Goal: Information Seeking & Learning: Learn about a topic

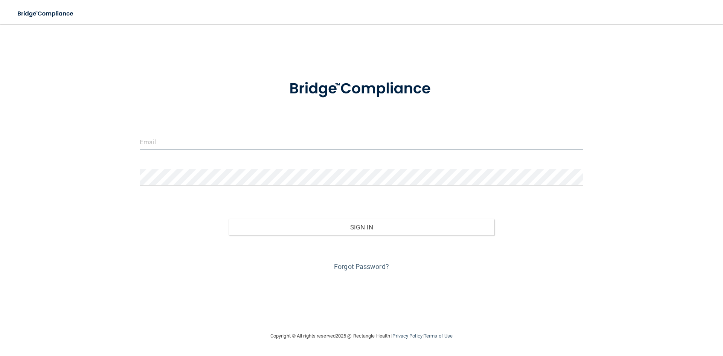
click at [216, 140] on input "email" at bounding box center [362, 141] width 444 height 17
type input "[EMAIL_ADDRESS][DOMAIN_NAME]"
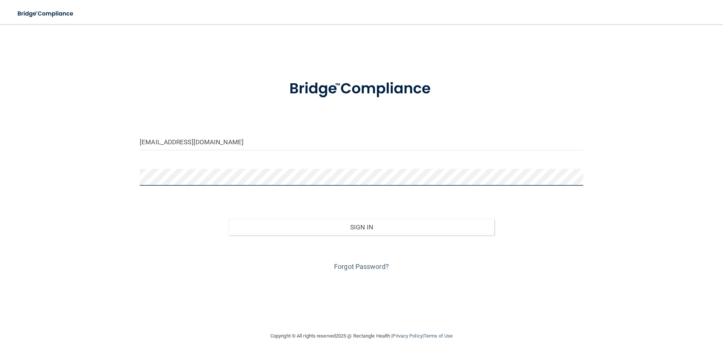
click at [229, 219] on button "Sign In" at bounding box center [362, 227] width 266 height 17
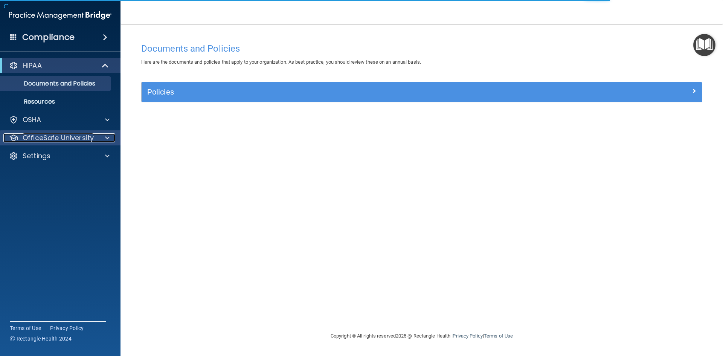
click at [108, 135] on span at bounding box center [107, 137] width 5 height 9
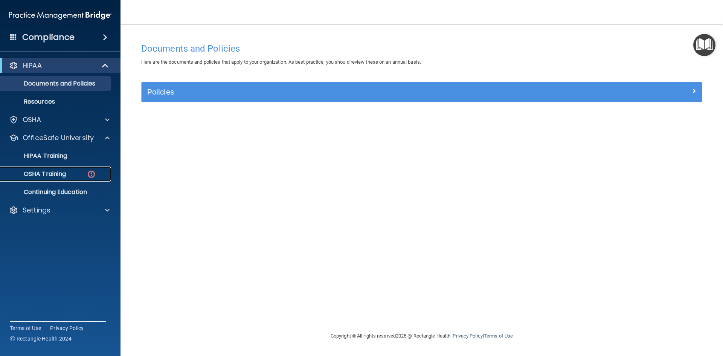
click at [68, 172] on div "OSHA Training" at bounding box center [56, 174] width 103 height 8
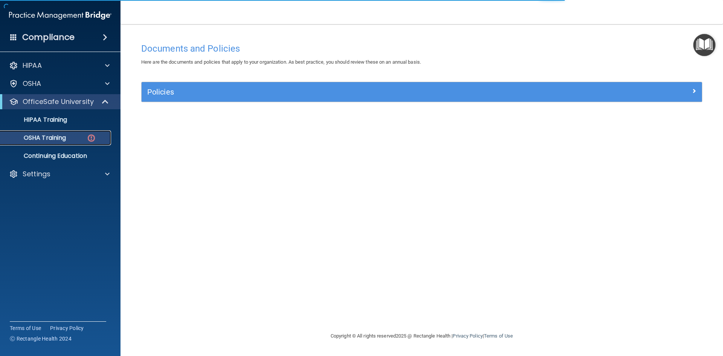
click at [70, 143] on link "OSHA Training" at bounding box center [51, 137] width 119 height 15
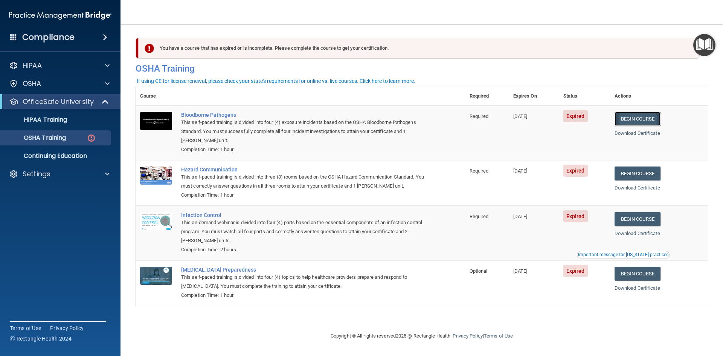
click at [649, 114] on link "Begin Course" at bounding box center [638, 119] width 46 height 14
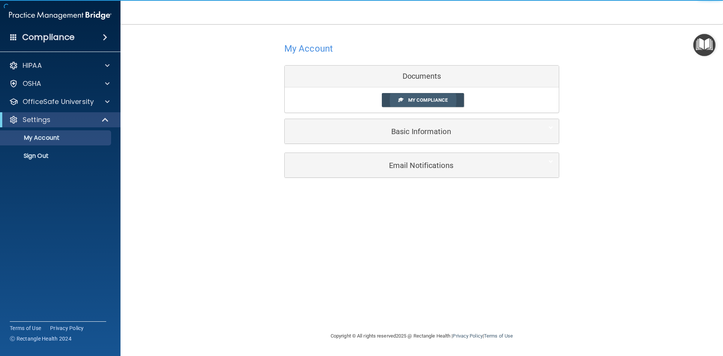
click at [448, 100] on span "My Compliance" at bounding box center [428, 100] width 40 height 6
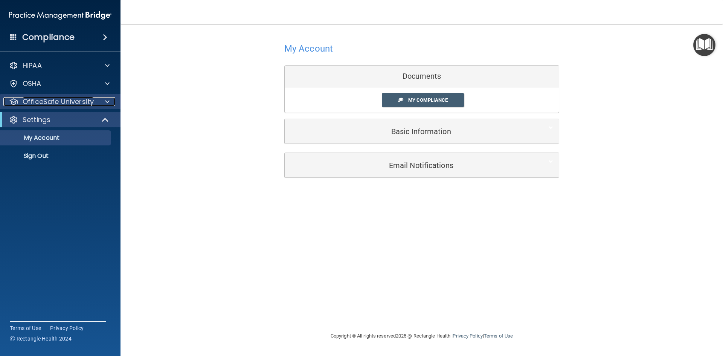
click at [110, 102] on div at bounding box center [106, 101] width 19 height 9
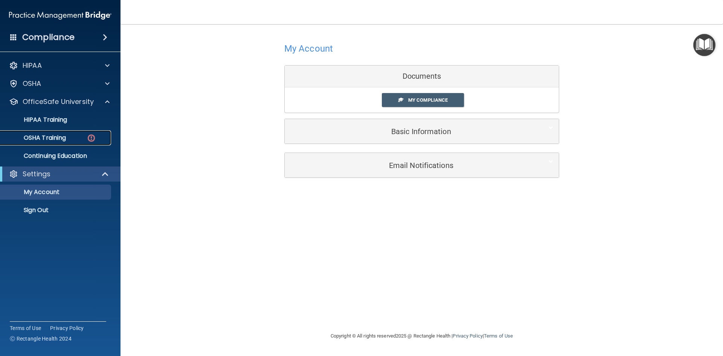
click at [59, 136] on p "OSHA Training" at bounding box center [35, 138] width 61 height 8
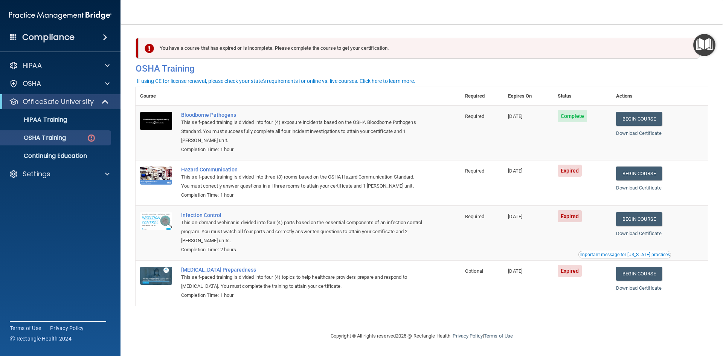
click at [653, 129] on div "Download Certificate" at bounding box center [659, 133] width 87 height 9
click at [650, 133] on link "Download Certificate" at bounding box center [639, 133] width 46 height 6
click at [650, 171] on link "Begin Course" at bounding box center [639, 173] width 46 height 14
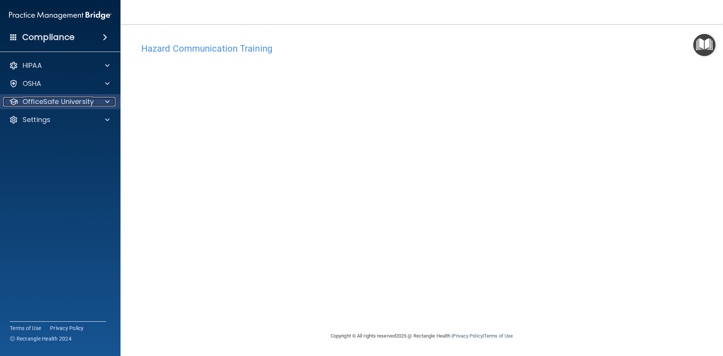
click at [97, 98] on div at bounding box center [106, 101] width 19 height 9
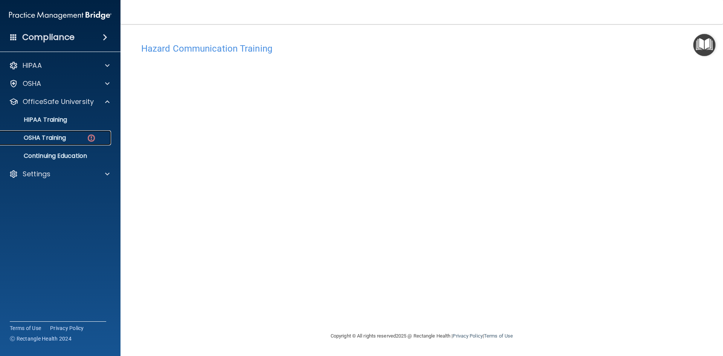
click at [68, 138] on div "OSHA Training" at bounding box center [56, 138] width 103 height 8
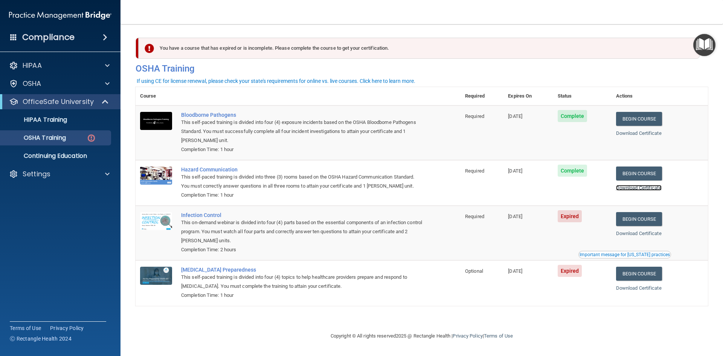
click at [652, 187] on link "Download Certificate" at bounding box center [639, 188] width 46 height 6
click at [634, 223] on link "Begin Course" at bounding box center [639, 219] width 46 height 14
click at [55, 122] on p "HIPAA Training" at bounding box center [36, 120] width 62 height 8
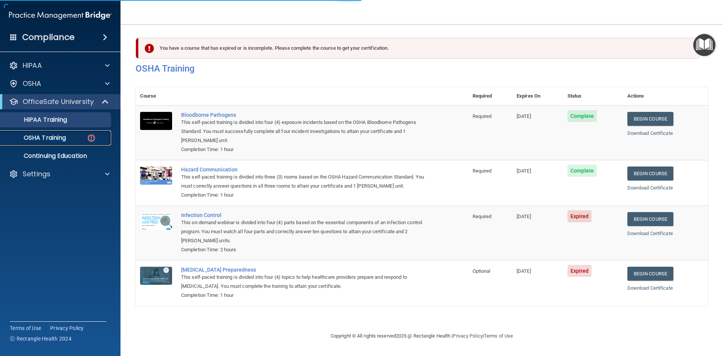
click at [54, 132] on link "OSHA Training" at bounding box center [51, 137] width 119 height 15
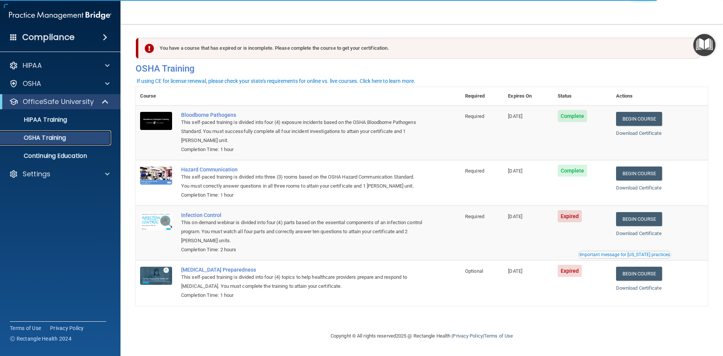
click at [79, 137] on div "OSHA Training" at bounding box center [56, 138] width 103 height 8
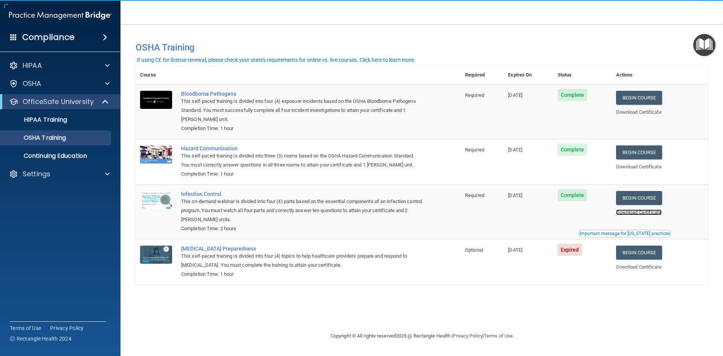
click at [641, 214] on link "Download Certificate" at bounding box center [639, 212] width 46 height 6
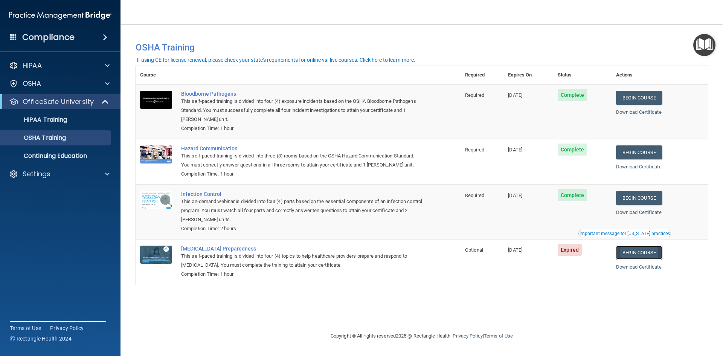
click at [641, 253] on link "Begin Course" at bounding box center [639, 253] width 46 height 14
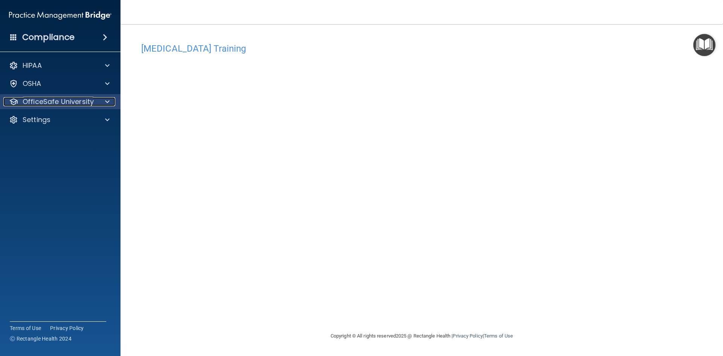
click at [108, 104] on span at bounding box center [107, 101] width 5 height 9
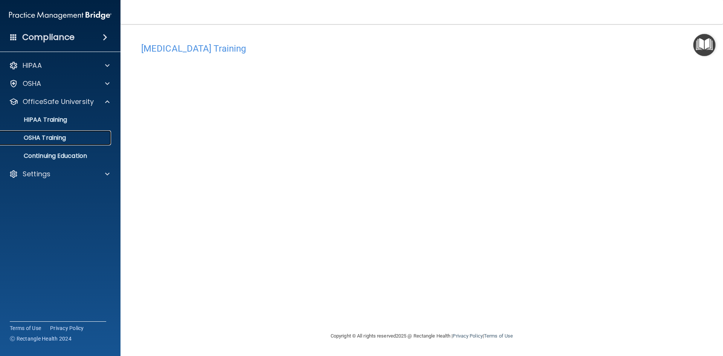
click at [63, 140] on p "OSHA Training" at bounding box center [35, 138] width 61 height 8
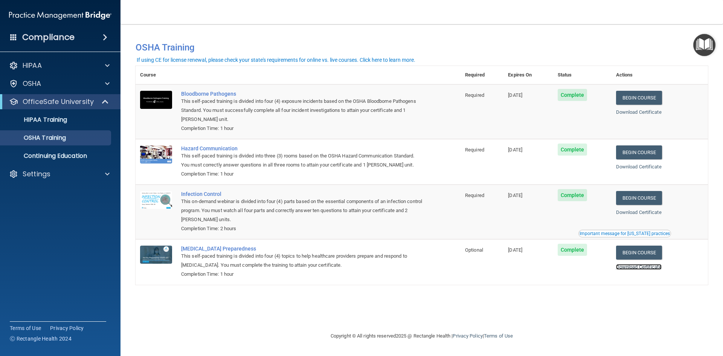
click at [651, 267] on link "Download Certificate" at bounding box center [639, 267] width 46 height 6
